Goal: Task Accomplishment & Management: Complete application form

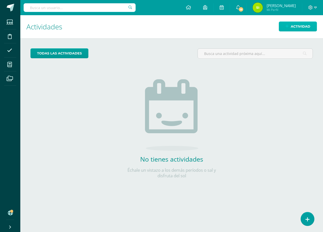
click at [298, 25] on span "Actividad" at bounding box center [301, 26] width 20 height 9
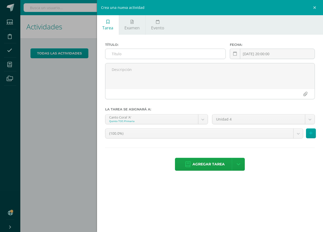
click at [121, 55] on input "text" at bounding box center [165, 54] width 120 height 10
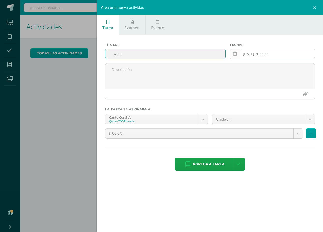
type input "U4SE"
click at [234, 54] on icon at bounding box center [235, 54] width 4 height 4
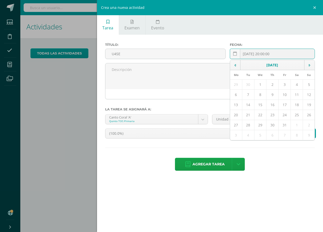
click at [284, 94] on td "10" at bounding box center [284, 95] width 12 height 10
type input "[DATE]"
click at [288, 162] on div "Agregar tarea Agregar tarea y ocultar" at bounding box center [210, 165] width 210 height 14
click at [283, 93] on td "10" at bounding box center [284, 95] width 12 height 10
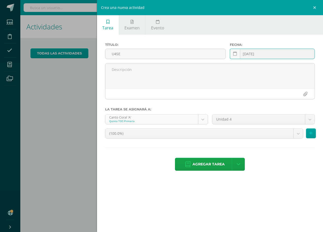
click at [204, 118] on body "Estudiantes Disciplina Asistencia Mis cursos Archivos Soporte Ayuda Reportar un…" at bounding box center [161, 116] width 323 height 232
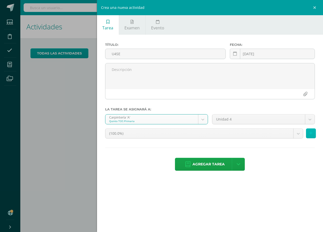
click at [310, 132] on icon at bounding box center [310, 133] width 3 height 4
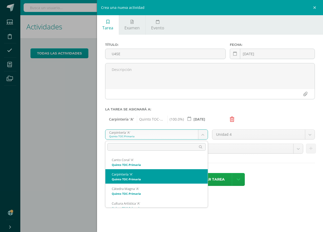
click at [203, 135] on body "Estudiantes Disciplina Asistencia Mis cursos Archivos Soporte Ayuda Reportar un…" at bounding box center [161, 116] width 323 height 232
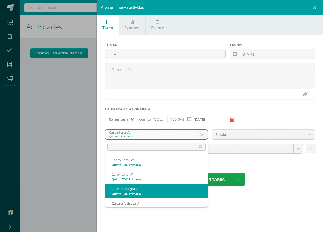
scroll to position [5, 0]
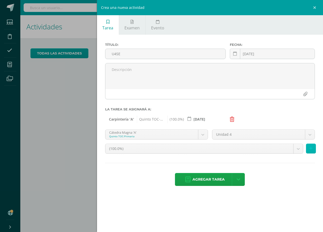
click at [311, 148] on icon at bounding box center [310, 149] width 3 height 4
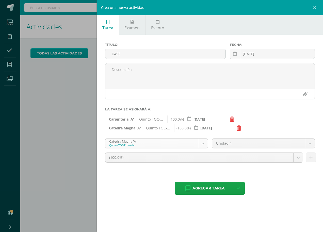
click at [203, 142] on body "Estudiantes Disciplina Asistencia Mis cursos Archivos Soporte Ayuda Reportar un…" at bounding box center [161, 116] width 323 height 232
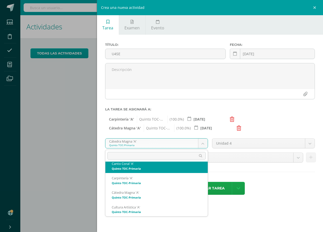
scroll to position [25, 0]
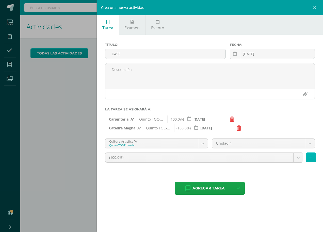
click at [311, 158] on icon at bounding box center [310, 158] width 3 height 4
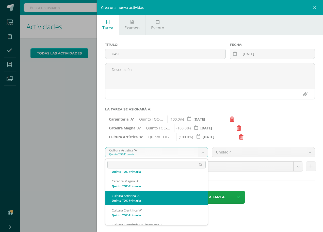
scroll to position [5, 0]
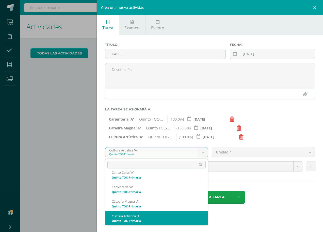
click at [203, 152] on body "Estudiantes Disciplina Asistencia Mis cursos Archivos Soporte Ayuda Reportar un…" at bounding box center [161, 116] width 323 height 232
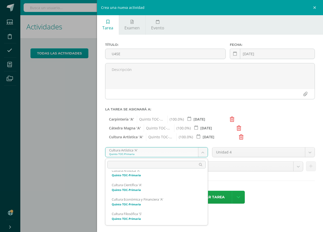
scroll to position [45, 0]
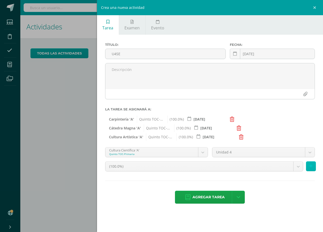
click at [312, 167] on icon at bounding box center [310, 166] width 3 height 4
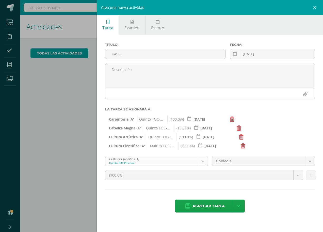
scroll to position [20, 0]
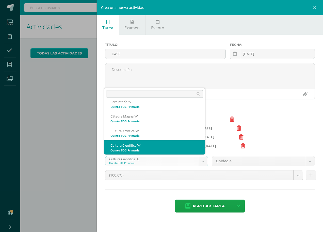
click at [202, 161] on body "Estudiantes Disciplina Asistencia Mis cursos Archivos Soporte Ayuda Reportar un…" at bounding box center [161, 116] width 323 height 232
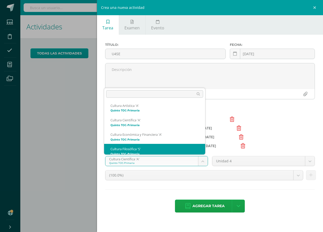
scroll to position [49, 0]
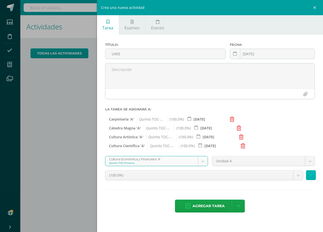
click at [310, 174] on icon at bounding box center [310, 175] width 3 height 4
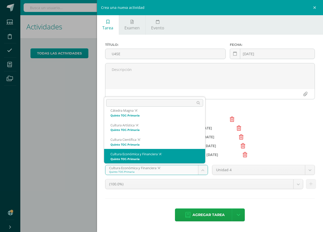
click at [203, 171] on body "Estudiantes Disciplina Asistencia Mis cursos Archivos Soporte Ayuda Reportar un…" at bounding box center [161, 116] width 323 height 232
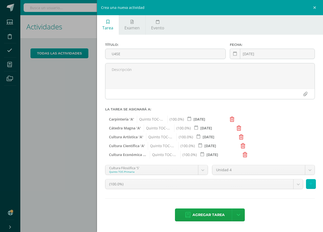
click at [312, 184] on button at bounding box center [311, 184] width 10 height 10
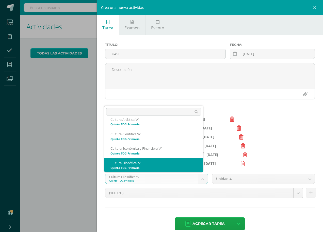
click at [199, 179] on body "Estudiantes Disciplina Asistencia Mis cursos Archivos Soporte Ayuda Reportar un…" at bounding box center [161, 116] width 323 height 232
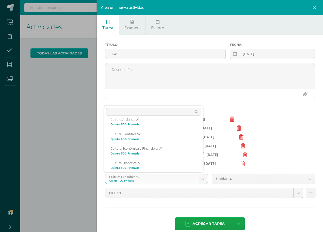
scroll to position [63, 0]
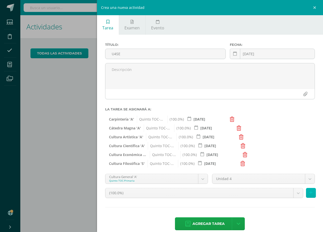
click at [309, 193] on icon at bounding box center [310, 193] width 3 height 4
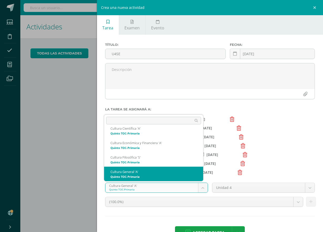
click at [201, 187] on body "Estudiantes Disciplina Asistencia Mis cursos Archivos Soporte Ayuda Reportar un…" at bounding box center [161, 116] width 323 height 232
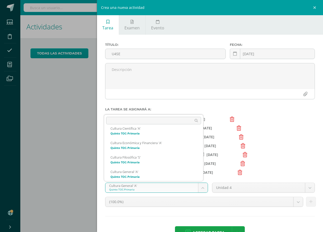
scroll to position [78, 0]
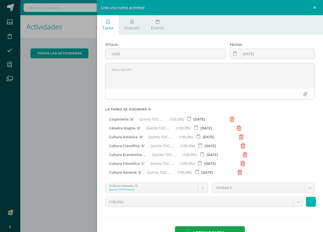
click at [309, 200] on icon at bounding box center [310, 202] width 3 height 4
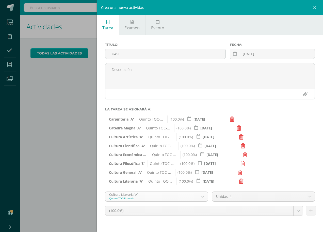
click at [201, 198] on body "Estudiantes Disciplina Asistencia Mis cursos Archivos Soporte Ayuda Reportar un…" at bounding box center [161, 116] width 323 height 232
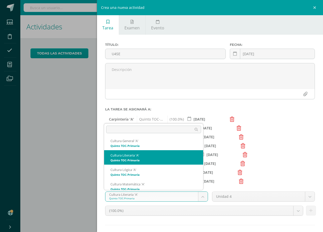
scroll to position [107, 0]
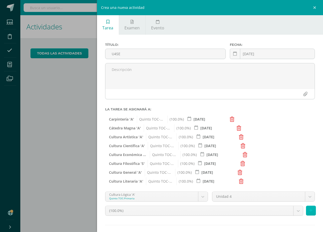
click at [309, 211] on icon at bounding box center [310, 211] width 3 height 4
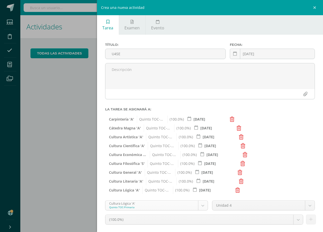
click at [201, 206] on body "Estudiantes Disciplina Asistencia Mis cursos Archivos Soporte Ayuda Reportar un…" at bounding box center [161, 116] width 323 height 232
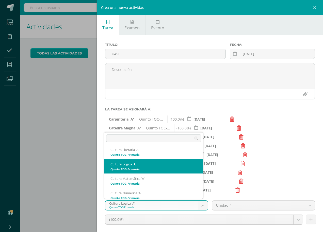
scroll to position [121, 0]
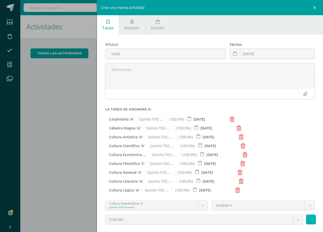
click at [309, 220] on icon at bounding box center [310, 220] width 3 height 4
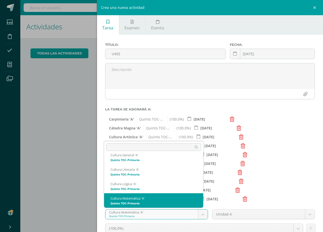
click at [199, 215] on body "Estudiantes Disciplina Asistencia Mis cursos Archivos Soporte Ayuda Reportar un…" at bounding box center [161, 116] width 323 height 232
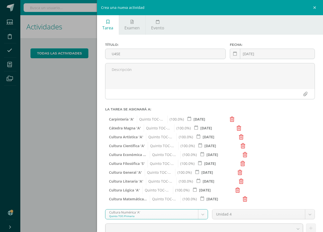
scroll to position [43, 0]
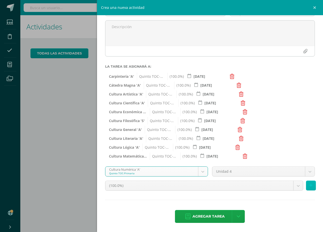
click at [309, 185] on icon at bounding box center [310, 186] width 3 height 4
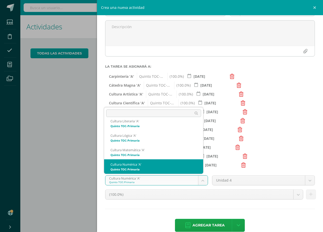
scroll to position [121, 0]
click at [200, 181] on body "Estudiantes Disciplina Asistencia Mis cursos Archivos Soporte Ayuda Reportar un…" at bounding box center [161, 116] width 323 height 232
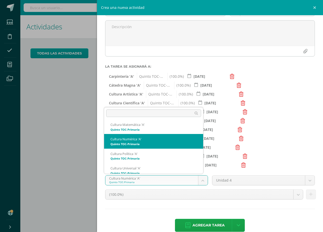
scroll to position [150, 0]
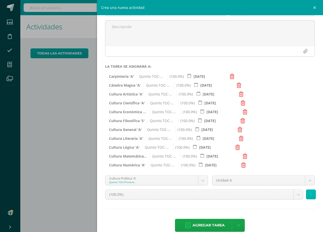
click at [309, 193] on icon at bounding box center [310, 195] width 3 height 4
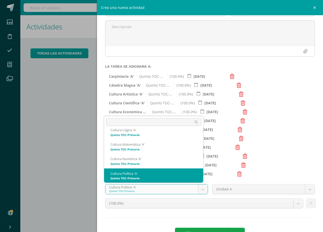
click at [201, 190] on body "Estudiantes Disciplina Asistencia Mis cursos Archivos Soporte Ayuda Reportar un…" at bounding box center [161, 116] width 323 height 232
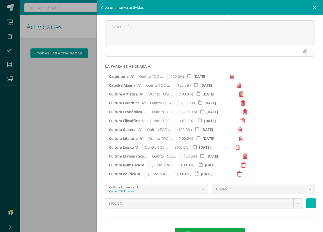
click at [309, 204] on icon at bounding box center [310, 203] width 3 height 4
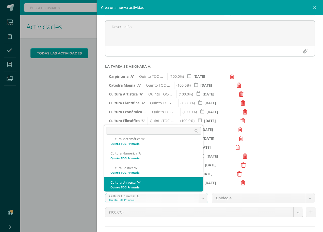
click at [200, 198] on body "Estudiantes Disciplina Asistencia Mis cursos Archivos Soporte Ayuda Reportar un…" at bounding box center [161, 116] width 323 height 232
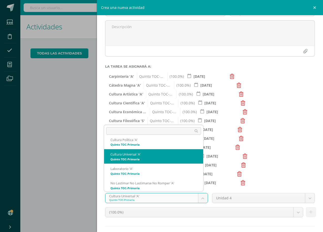
scroll to position [181, 0]
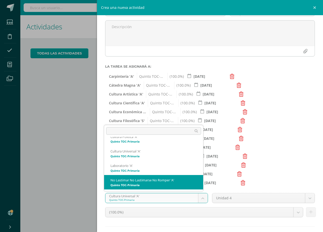
select select "87903"
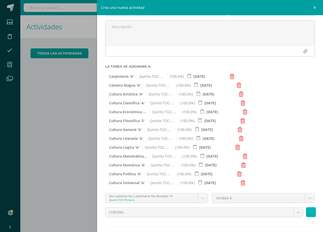
click at [309, 213] on button at bounding box center [311, 213] width 10 height 10
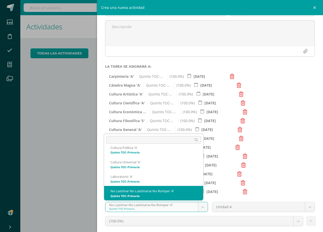
click at [201, 207] on body "Estudiantes Disciplina Asistencia Mis cursos Archivos Soporte Ayuda Reportar un…" at bounding box center [161, 116] width 323 height 232
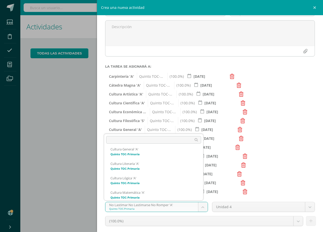
scroll to position [107, 0]
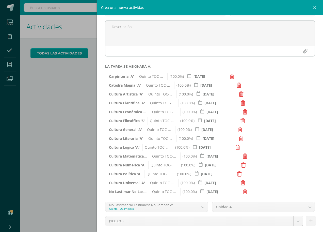
click at [276, 181] on body "Estudiantes Disciplina Asistencia Mis cursos Archivos Soporte Ayuda Reportar un…" at bounding box center [161, 116] width 323 height 232
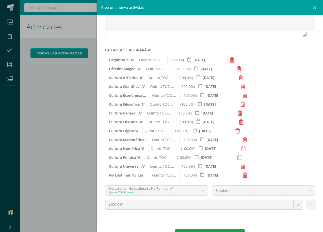
scroll to position [78, 0]
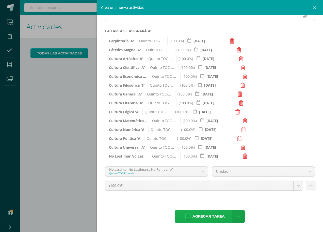
click at [205, 216] on span "Agregar tarea" at bounding box center [208, 217] width 32 height 12
